Goal: Find specific page/section: Find specific page/section

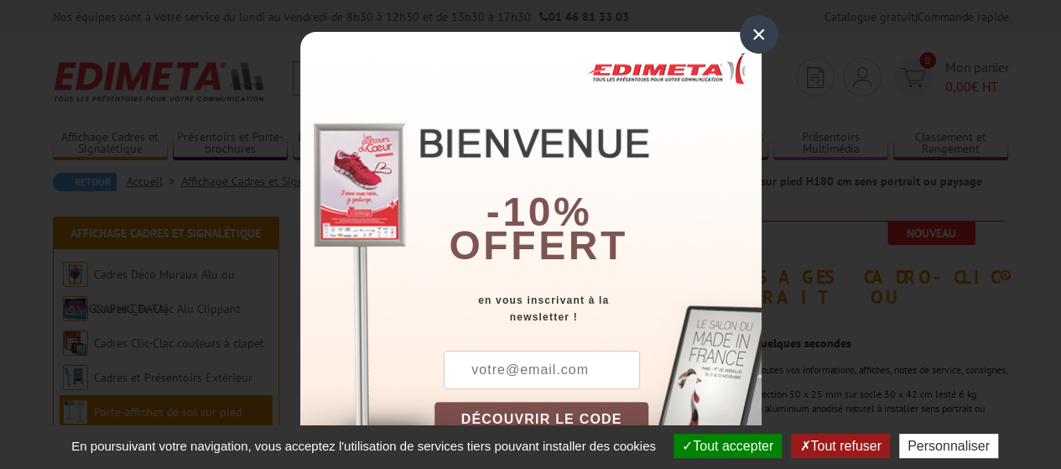
click at [753, 38] on div "×" at bounding box center [758, 34] width 39 height 39
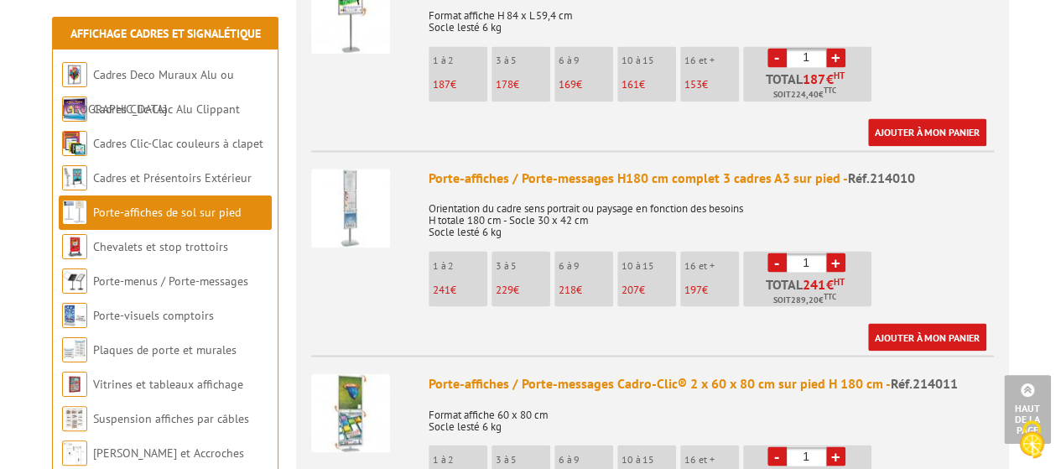
scroll to position [1425, 0]
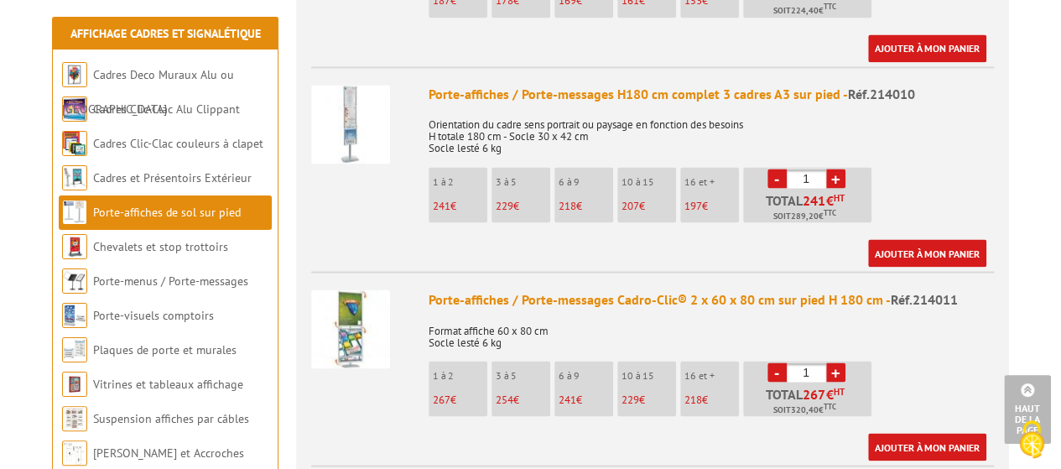
click at [349, 115] on img at bounding box center [350, 124] width 79 height 79
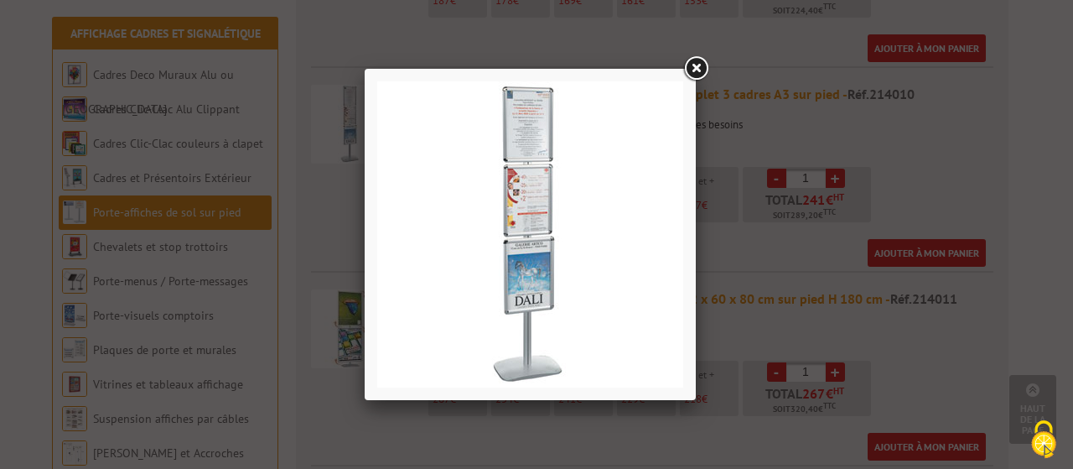
drag, startPoint x: 330, startPoint y: 166, endPoint x: 318, endPoint y: 169, distance: 12.8
click at [318, 169] on div at bounding box center [536, 234] width 1073 height 469
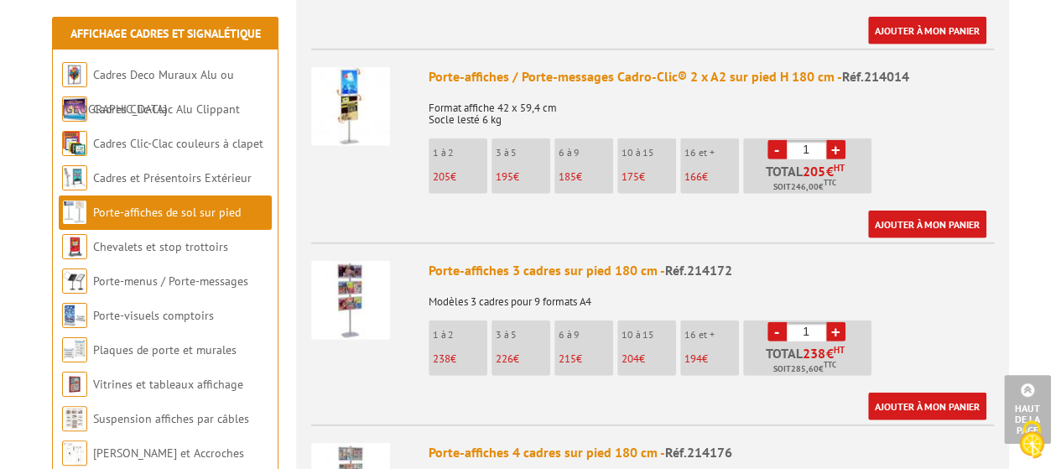
scroll to position [2348, 0]
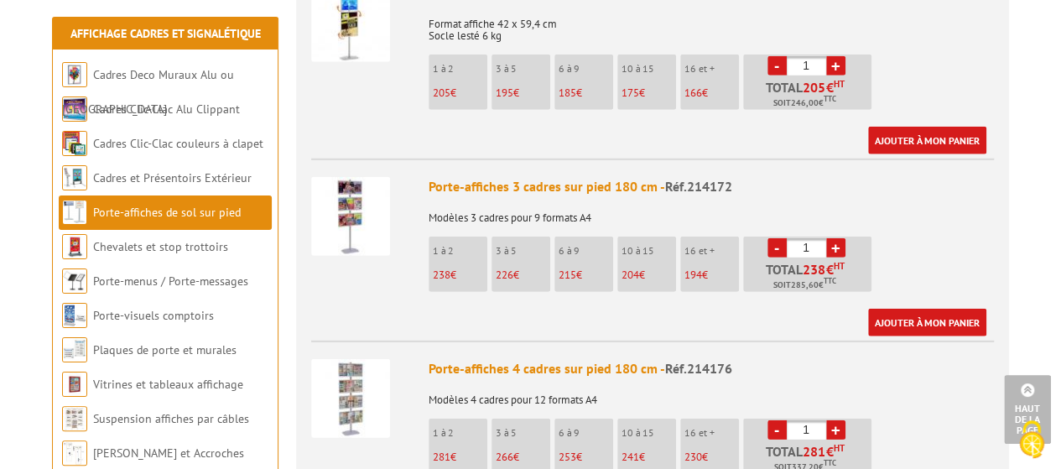
click at [369, 236] on img at bounding box center [350, 216] width 79 height 79
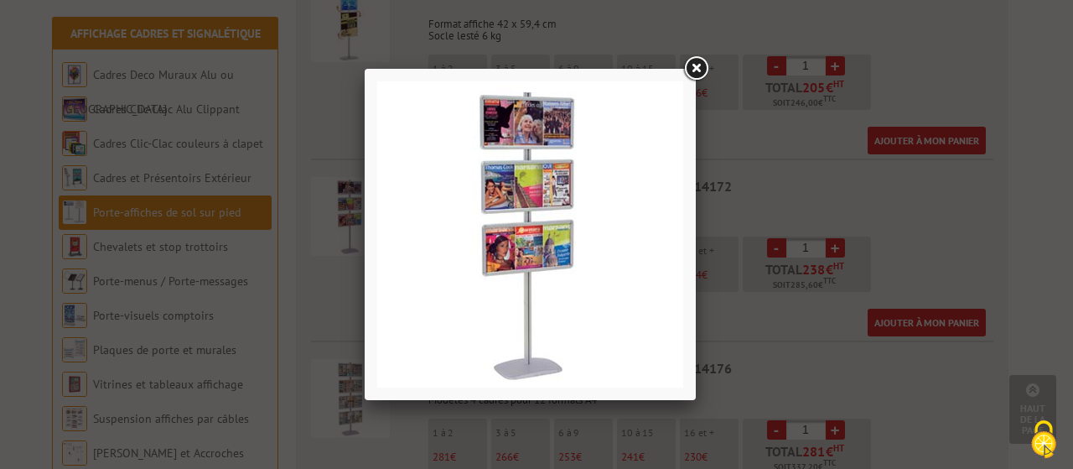
click at [701, 72] on link at bounding box center [696, 69] width 30 height 30
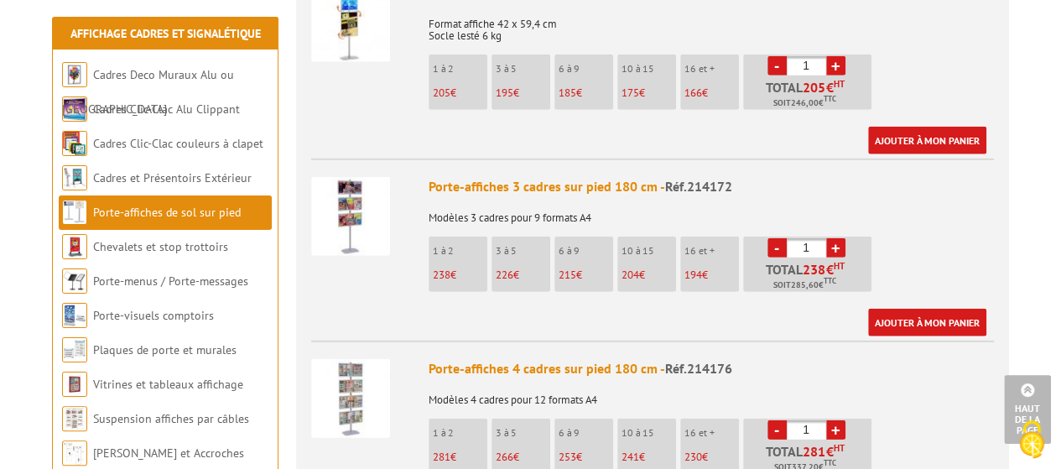
drag, startPoint x: 424, startPoint y: 210, endPoint x: 416, endPoint y: 219, distance: 12.5
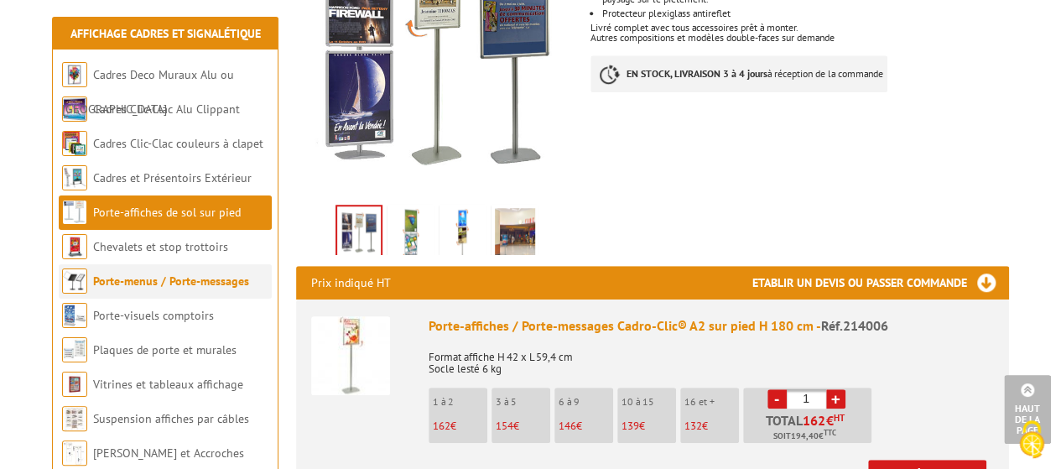
scroll to position [503, 0]
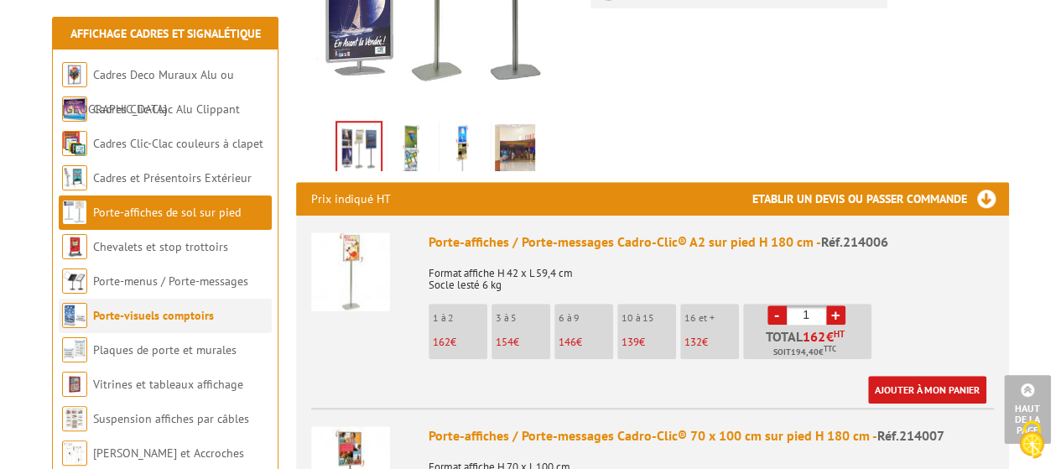
click at [104, 314] on link "Porte-visuels comptoirs" at bounding box center [153, 315] width 121 height 15
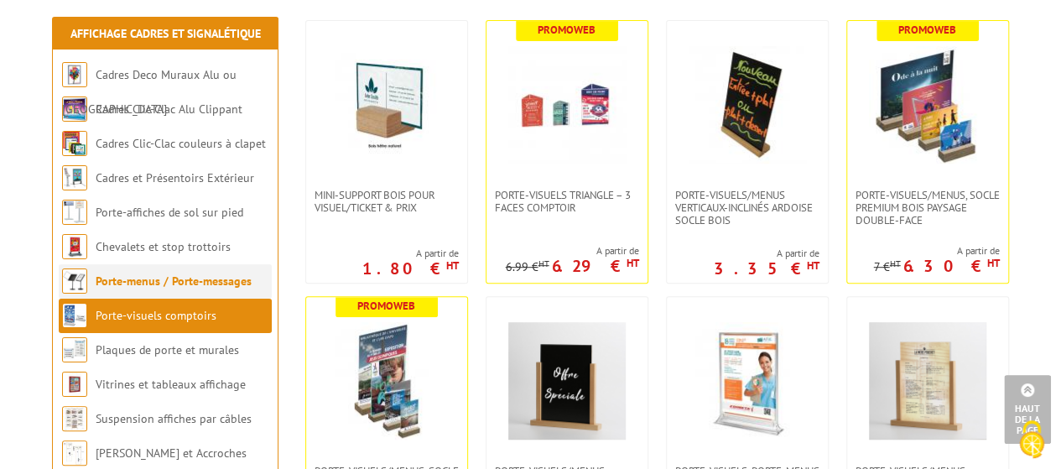
scroll to position [419, 0]
